Goal: Task Accomplishment & Management: Manage account settings

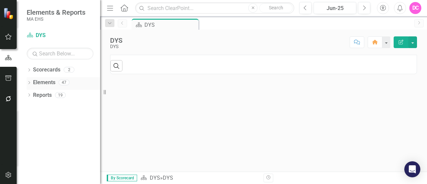
click at [61, 83] on div "47" at bounding box center [64, 83] width 11 height 6
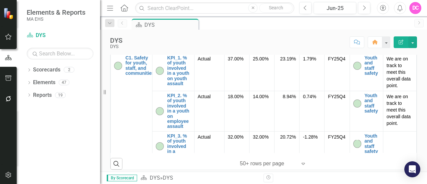
scroll to position [44, 0]
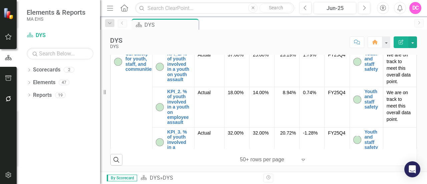
click at [413, 71] on div "Objectives KPIs Subgroup FY27Q2 Target Quarterly Target Current Value Variance …" at bounding box center [263, 83] width 317 height 163
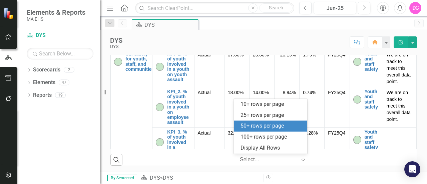
click at [265, 158] on div at bounding box center [268, 159] width 57 height 9
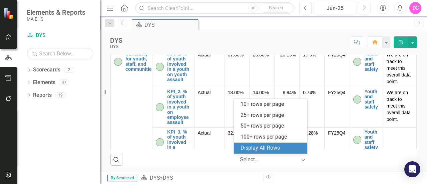
click at [266, 145] on div "Display All Rows" at bounding box center [271, 148] width 63 height 8
click at [301, 159] on icon at bounding box center [302, 160] width 3 height 2
click at [284, 147] on div "Display All Rows" at bounding box center [271, 148] width 63 height 8
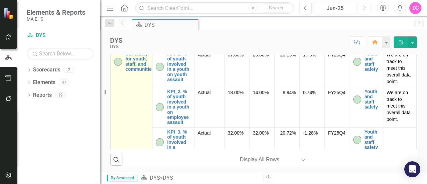
click at [136, 102] on td "C1. Safety for youth, staff, and communities Edit Edit Objective Link Open Elem…" at bounding box center [132, 103] width 42 height 108
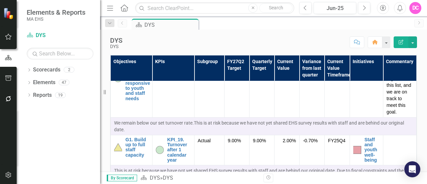
scroll to position [1413, 0]
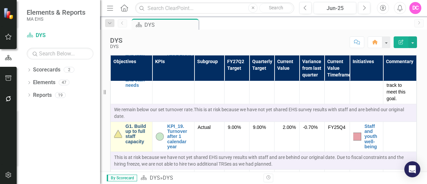
click at [142, 124] on link "G1. Build up to full staff capacity" at bounding box center [136, 134] width 23 height 21
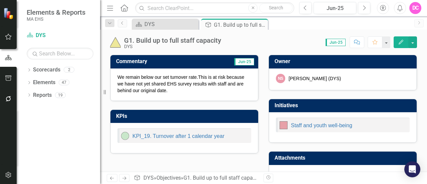
scroll to position [18, 0]
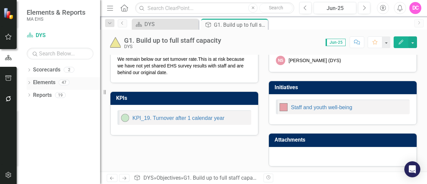
click at [51, 81] on link "Elements" at bounding box center [44, 83] width 22 height 8
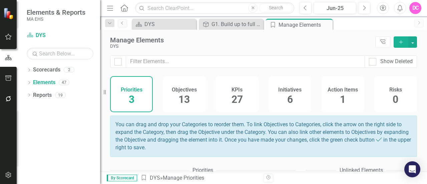
click at [234, 98] on span "27" at bounding box center [236, 99] width 11 height 12
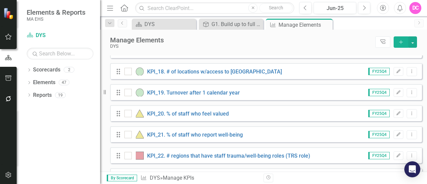
scroll to position [412, 0]
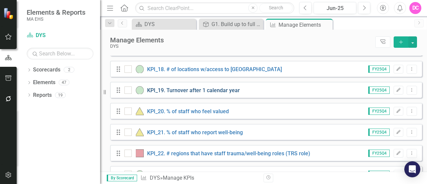
click at [224, 93] on link "KPI_19. Turnover after 1 calendar year" at bounding box center [193, 90] width 93 height 6
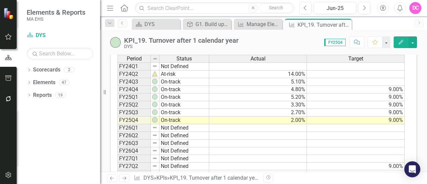
scroll to position [260, 0]
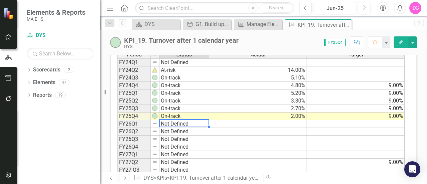
click at [164, 121] on td "Not Defined" at bounding box center [184, 124] width 50 height 8
click at [156, 121] on img at bounding box center [154, 123] width 5 height 5
click at [169, 120] on td "Not Defined" at bounding box center [184, 124] width 50 height 8
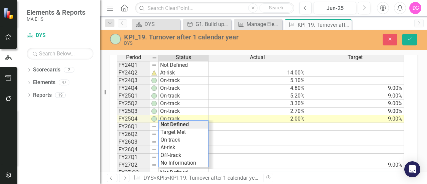
scroll to position [263, 0]
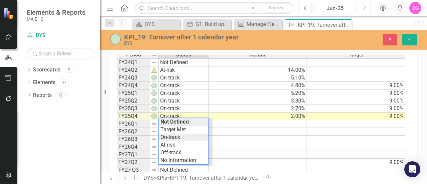
type textarea "On-track"
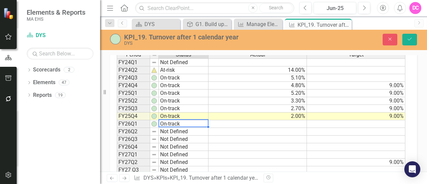
click at [173, 135] on div "Period Status Actual Target FY24Q1 Not Defined FY24Q2 At-risk 14.00% FY24Q3 On-…" at bounding box center [261, 116] width 288 height 131
click at [293, 120] on td at bounding box center [257, 124] width 98 height 8
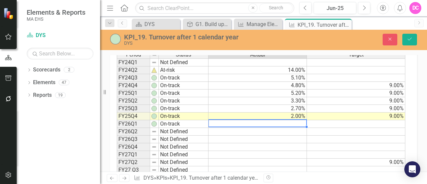
click at [321, 138] on td at bounding box center [356, 139] width 98 height 8
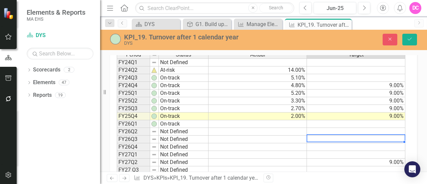
click at [298, 120] on td at bounding box center [257, 124] width 98 height 8
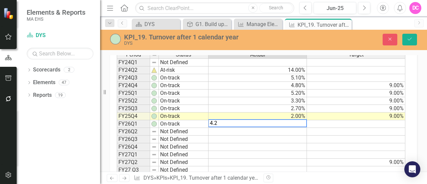
type textarea "4.2"
click at [359, 135] on td at bounding box center [356, 139] width 98 height 8
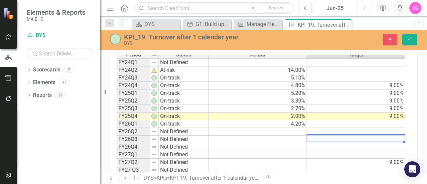
click at [384, 120] on td at bounding box center [356, 124] width 98 height 8
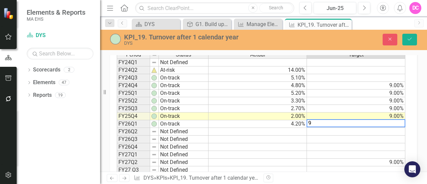
type textarea "9"
click at [377, 136] on td at bounding box center [356, 139] width 98 height 8
